Goal: Task Accomplishment & Management: Manage account settings

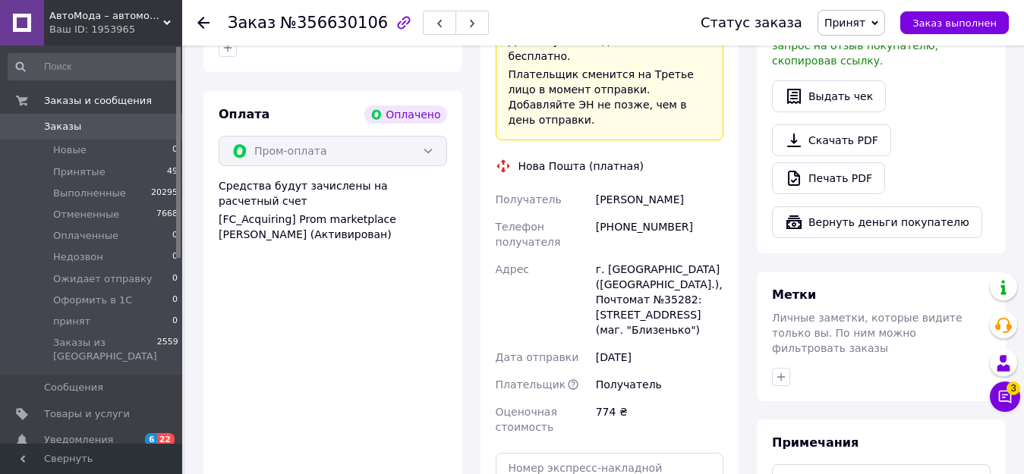
scroll to position [1063, 0]
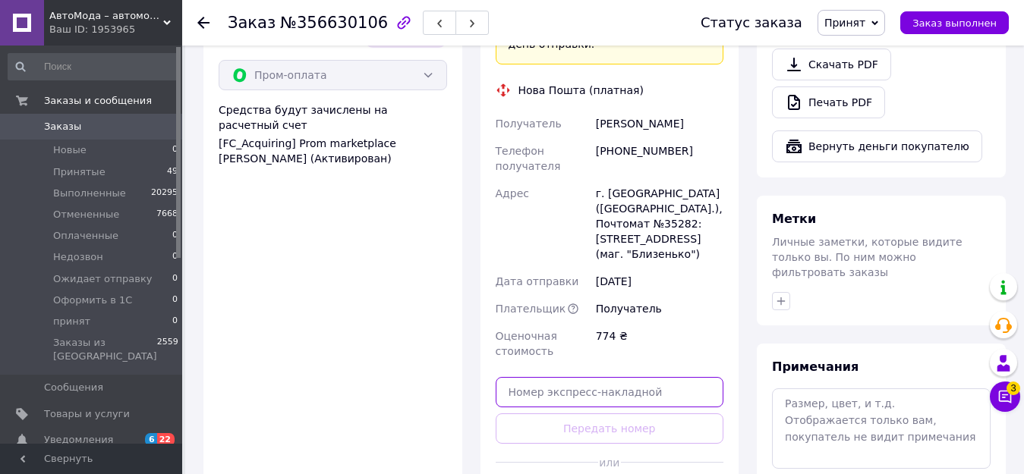
click at [626, 377] on input "text" at bounding box center [610, 392] width 228 height 30
paste input "20451224299242"
type input "20451224299242"
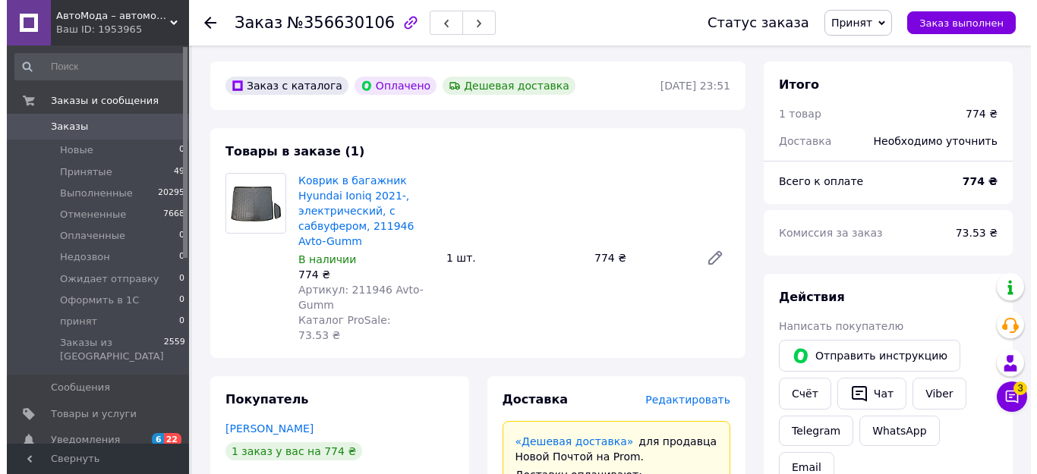
scroll to position [531, 0]
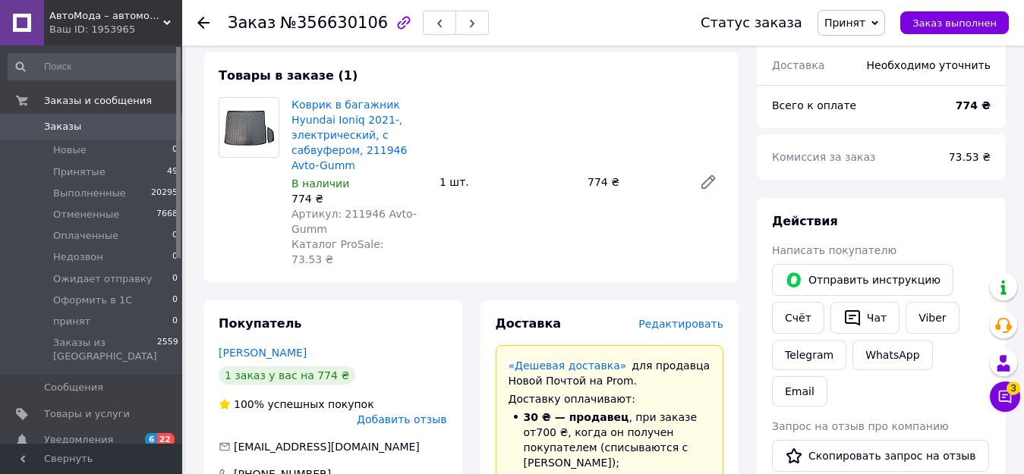
click at [703, 318] on span "Редактировать" at bounding box center [680, 324] width 85 height 12
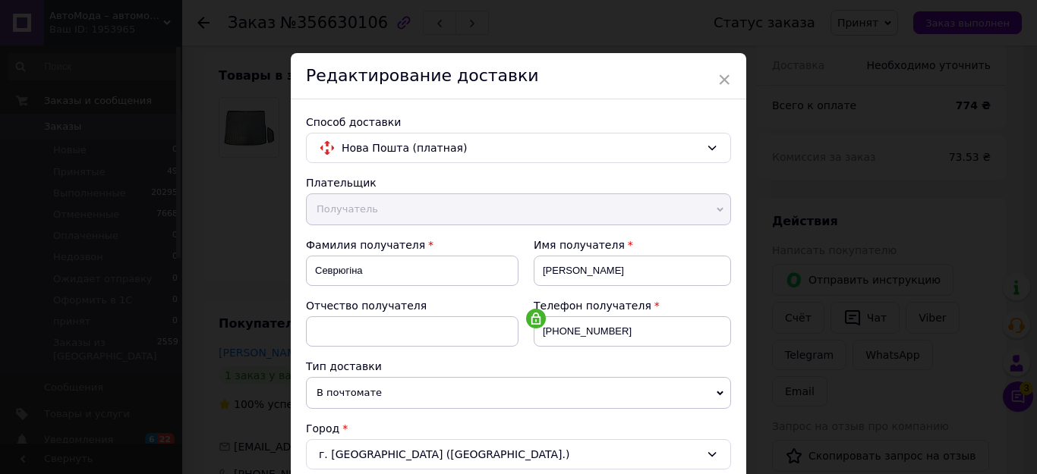
scroll to position [152, 0]
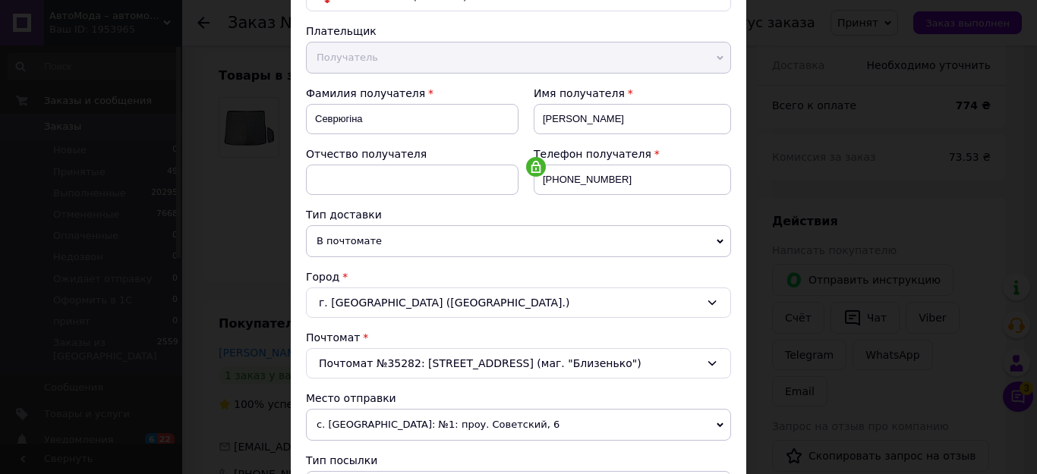
click at [462, 244] on span "В почтомате" at bounding box center [518, 241] width 425 height 32
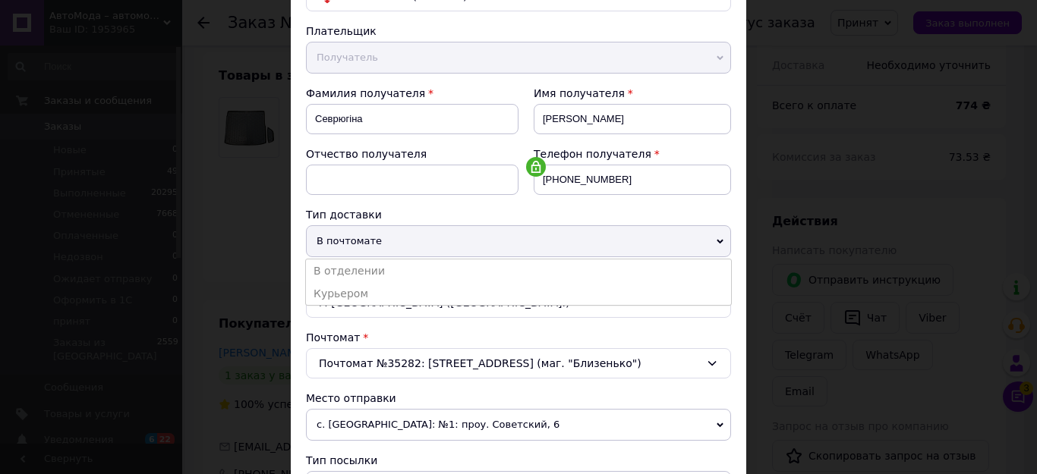
click at [368, 269] on li "В отделении" at bounding box center [518, 271] width 425 height 23
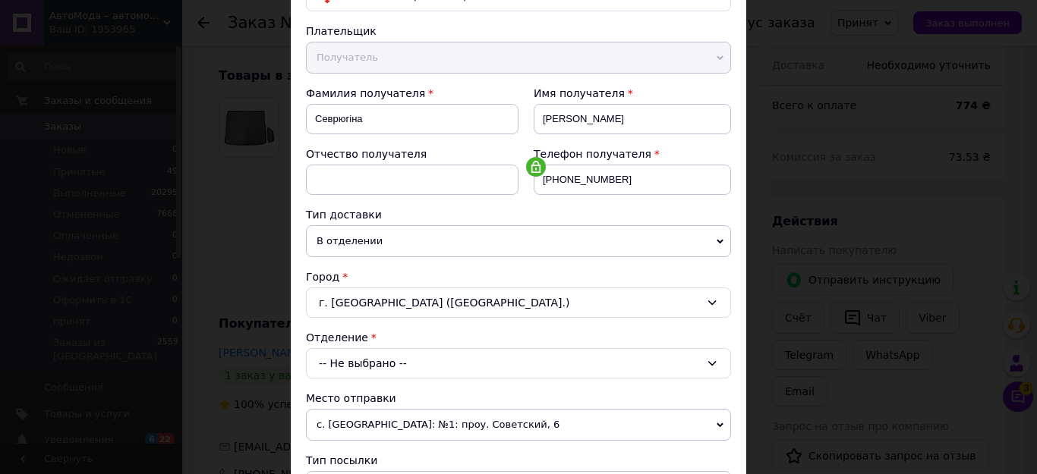
scroll to position [304, 0]
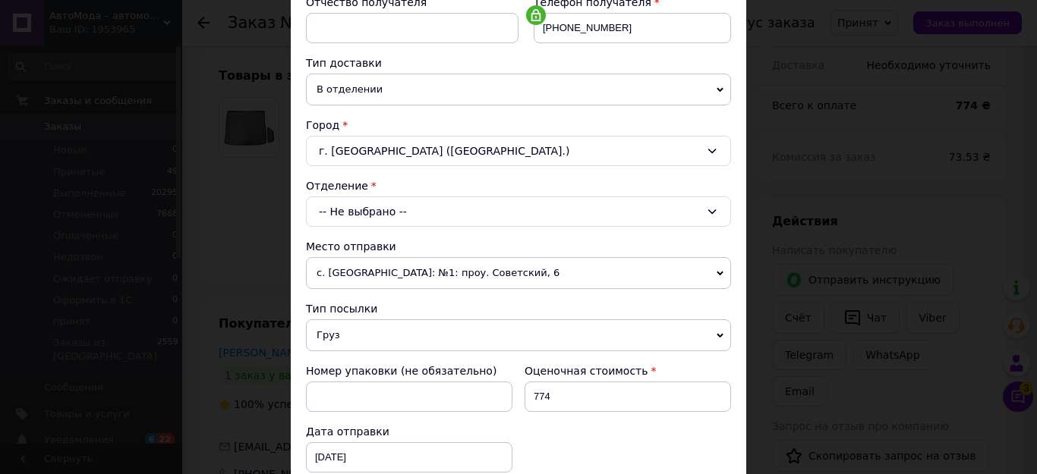
click at [440, 213] on div "-- Не выбрано --" at bounding box center [518, 212] width 425 height 30
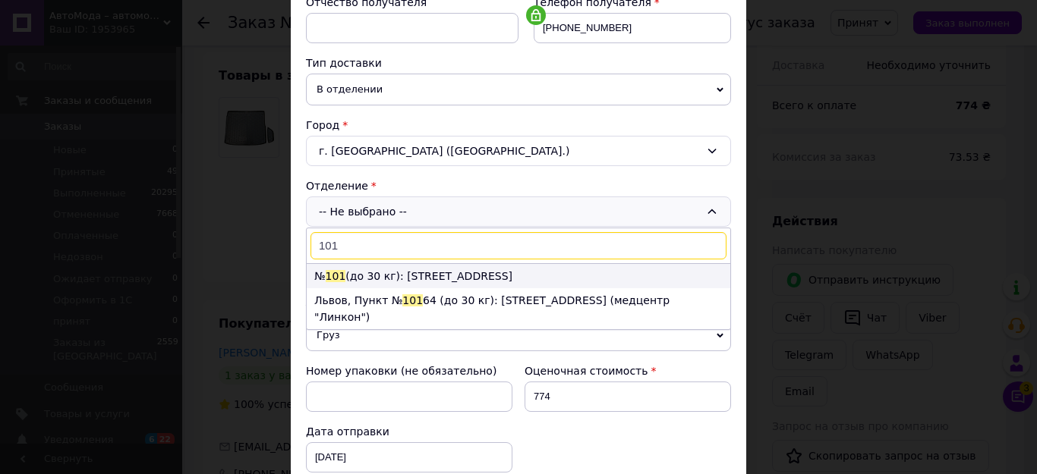
type input "101"
click at [430, 274] on li "№ 101 (до 30 кг): [STREET_ADDRESS]" at bounding box center [519, 276] width 424 height 24
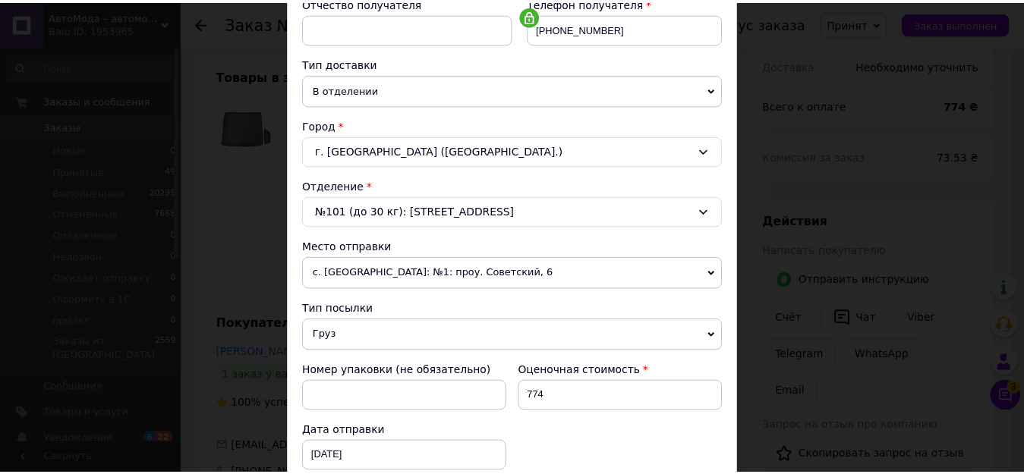
scroll to position [531, 0]
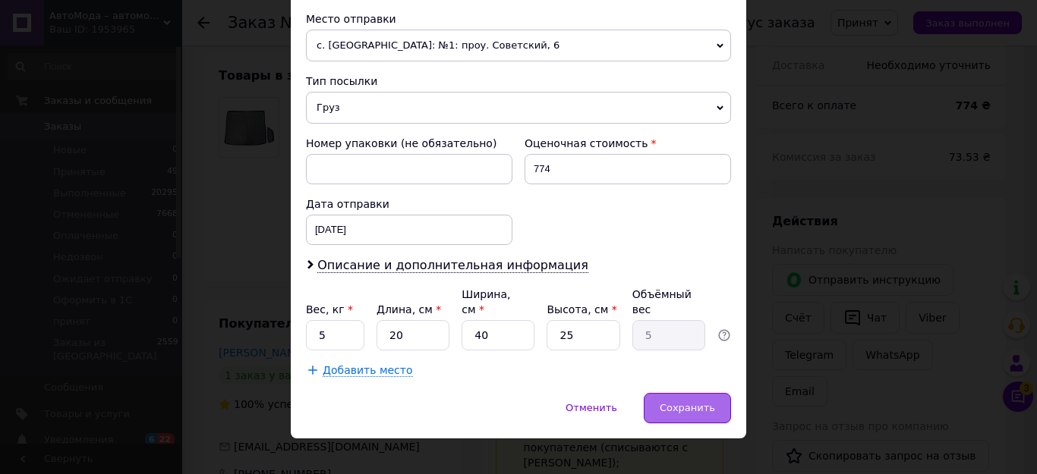
click at [695, 402] on span "Сохранить" at bounding box center [687, 407] width 55 height 11
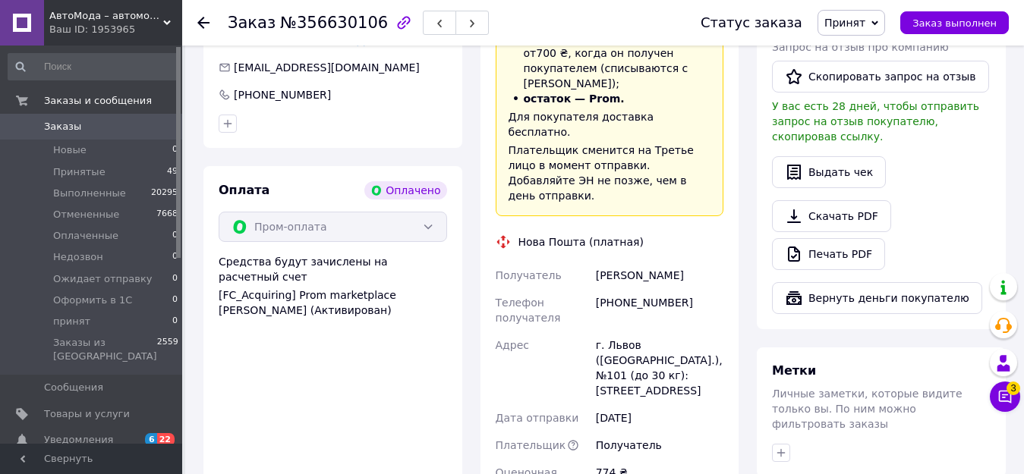
scroll to position [1063, 0]
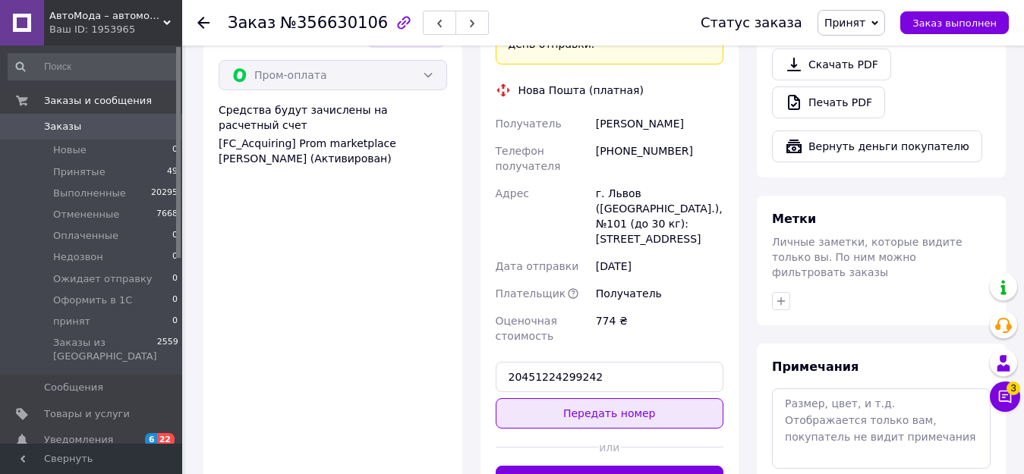
click at [635, 399] on button "Передать номер" at bounding box center [610, 414] width 228 height 30
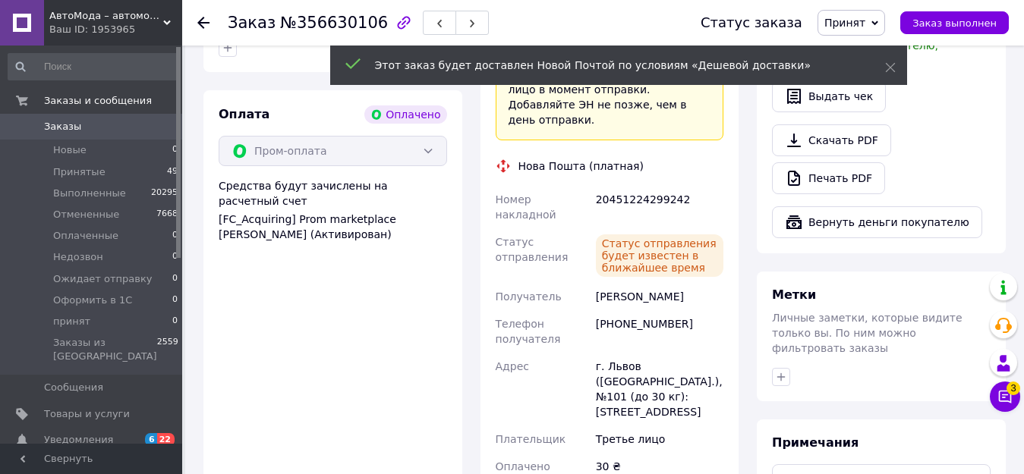
scroll to position [911, 0]
